Goal: Task Accomplishment & Management: Manage account settings

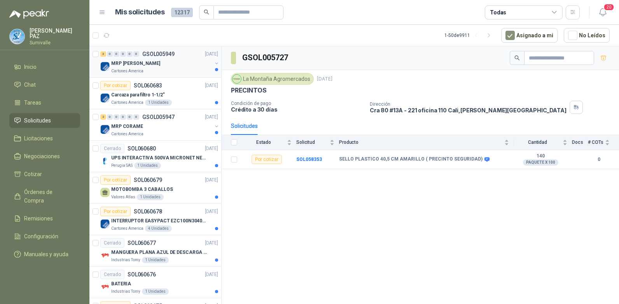
click at [163, 53] on p "GSOL005949" at bounding box center [158, 53] width 32 height 5
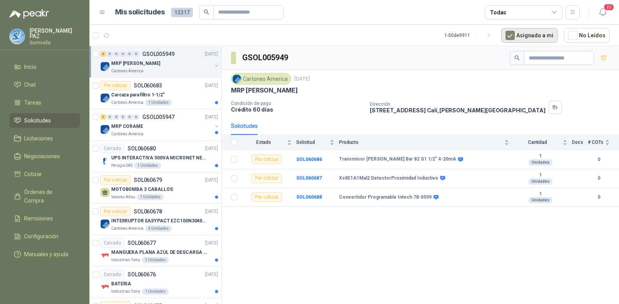
click at [538, 30] on button "Asignado a mi" at bounding box center [529, 35] width 56 height 15
click at [571, 16] on button "button" at bounding box center [573, 12] width 14 height 14
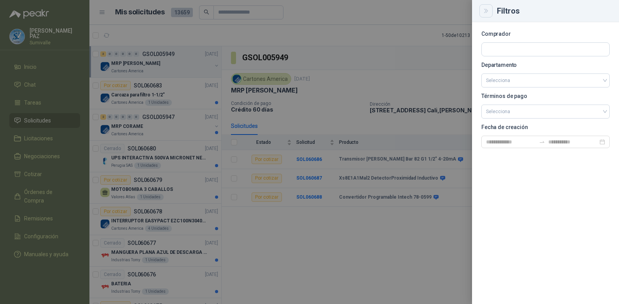
click at [482, 13] on button "Close" at bounding box center [486, 10] width 13 height 13
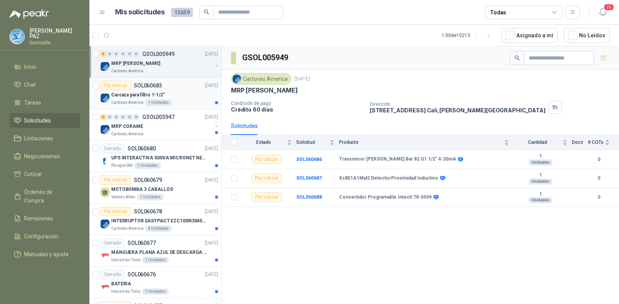
click at [159, 96] on p "Carcaza para filtro 1-1/2"" at bounding box center [138, 94] width 54 height 7
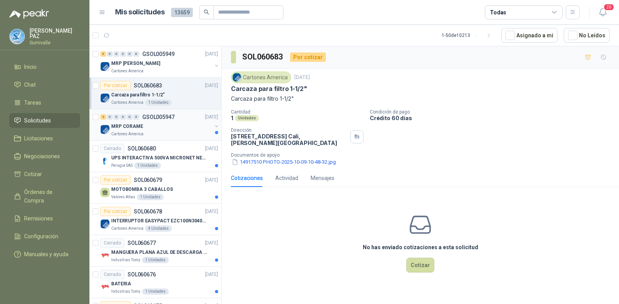
click at [161, 121] on div "2 0 0 0 0 0 GSOL005947 10/10/25" at bounding box center [159, 116] width 119 height 9
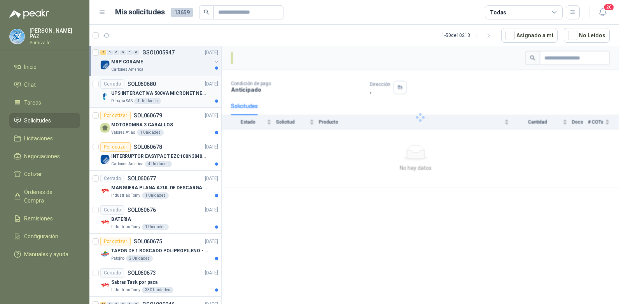
scroll to position [78, 0]
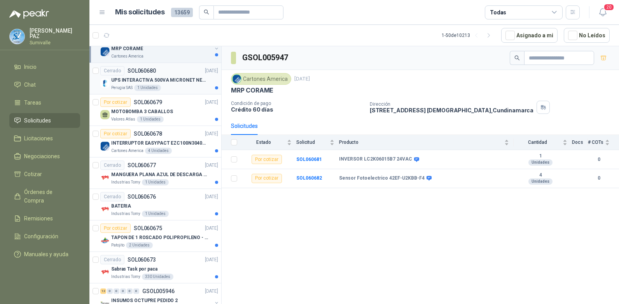
click at [178, 86] on div "Perugia SAS 1 Unidades" at bounding box center [164, 88] width 107 height 6
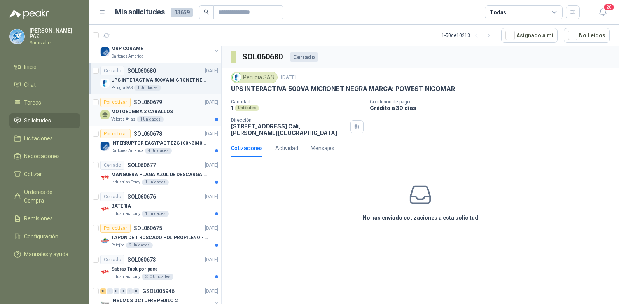
click at [177, 116] on div "MOTOBOMBA 3 CABALLOS" at bounding box center [164, 111] width 107 height 9
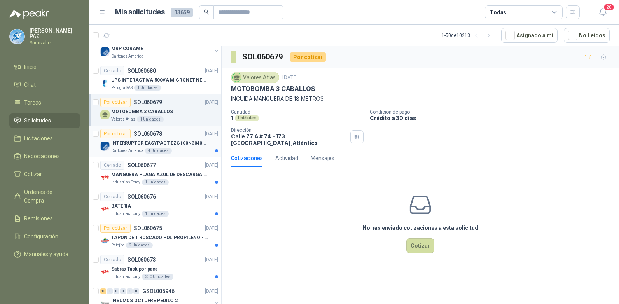
click at [174, 143] on p "INTERRUPTOR EASYPACT EZC100N3040C 40AMP 25K SCHNEIDER" at bounding box center [159, 143] width 97 height 7
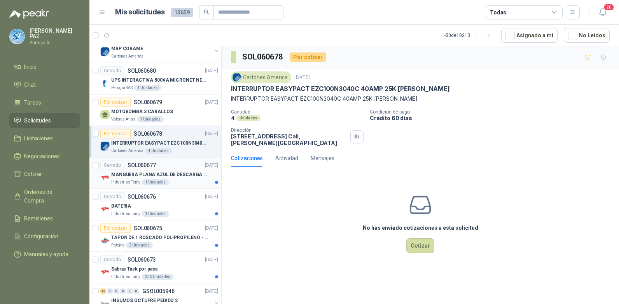
click at [169, 171] on p "MANGUERA PLANA AZUL DE DESCARGA 60 PSI X 20 METROS CON UNION DE 6” MAS ABRAZADE…" at bounding box center [159, 174] width 97 height 7
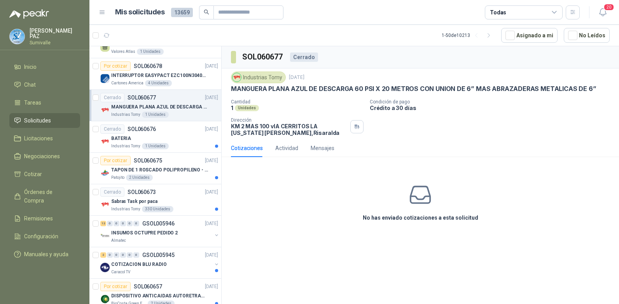
scroll to position [156, 0]
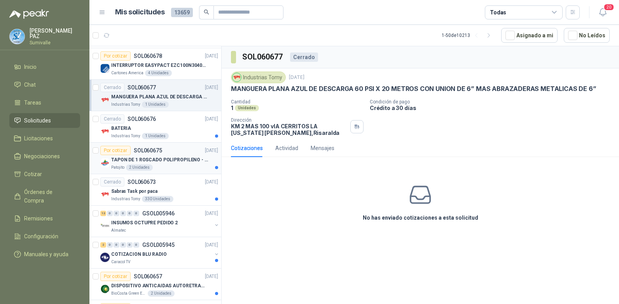
click at [167, 158] on p "TAPON DE 1 ROSCADO POLIPROPILENO - HEMBRA NPT" at bounding box center [159, 159] width 97 height 7
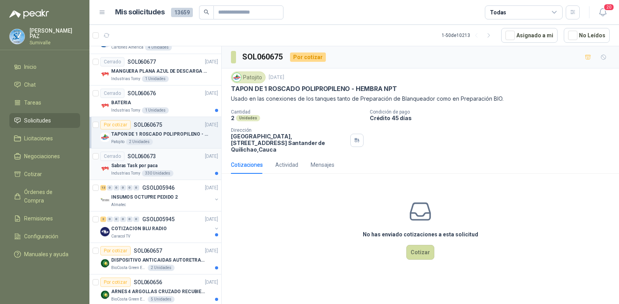
scroll to position [194, 0]
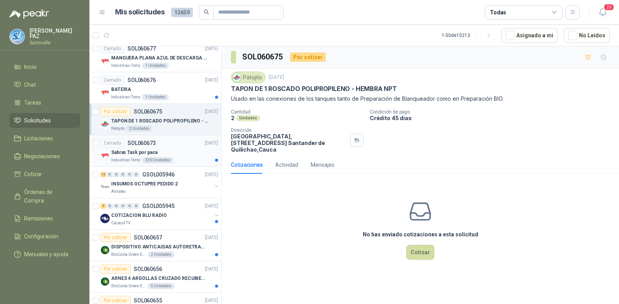
click at [187, 145] on div "Cerrado SOL060673 10/10/25" at bounding box center [159, 142] width 118 height 9
